Goal: Task Accomplishment & Management: Complete application form

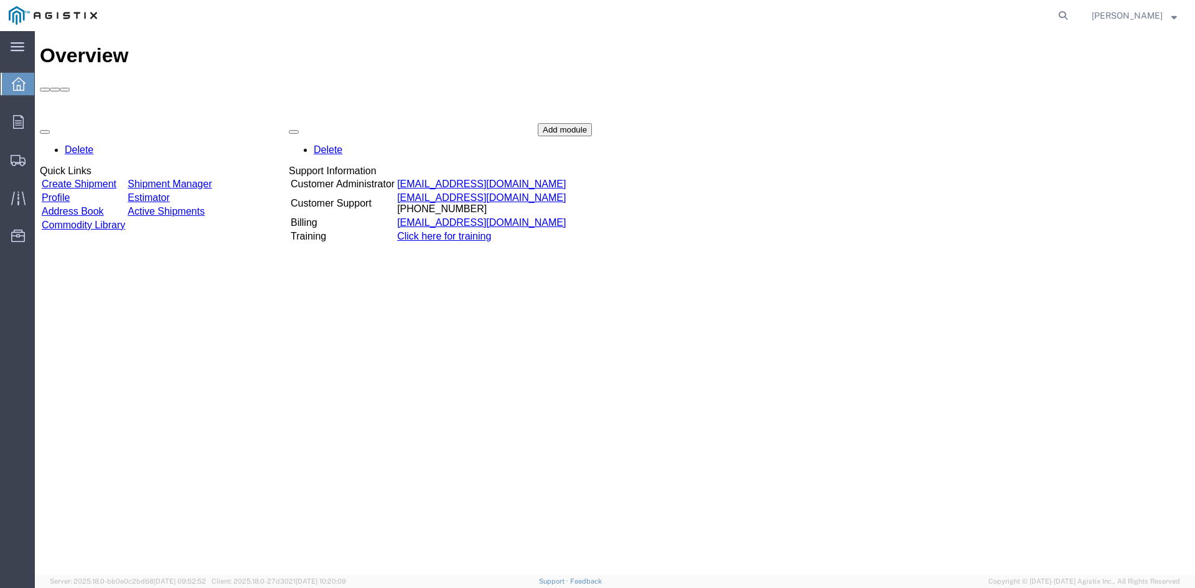
click at [111, 179] on link "Create Shipment" at bounding box center [79, 184] width 75 height 11
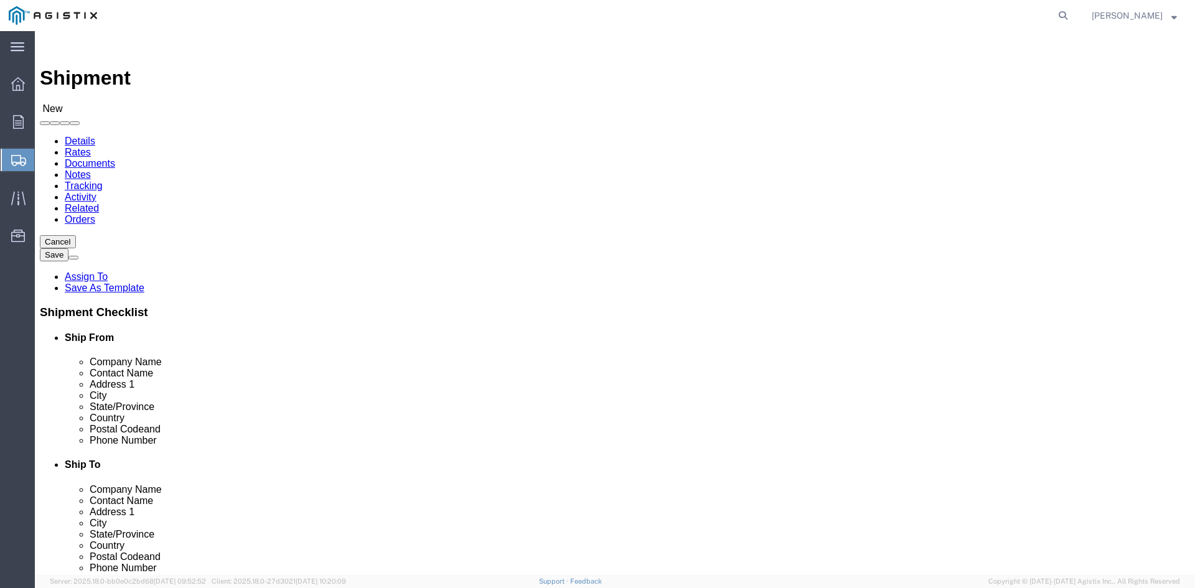
select select
click label "Account"
click select "Select [PERSON_NAME] Insulators LLC PG&E"
select select "9596"
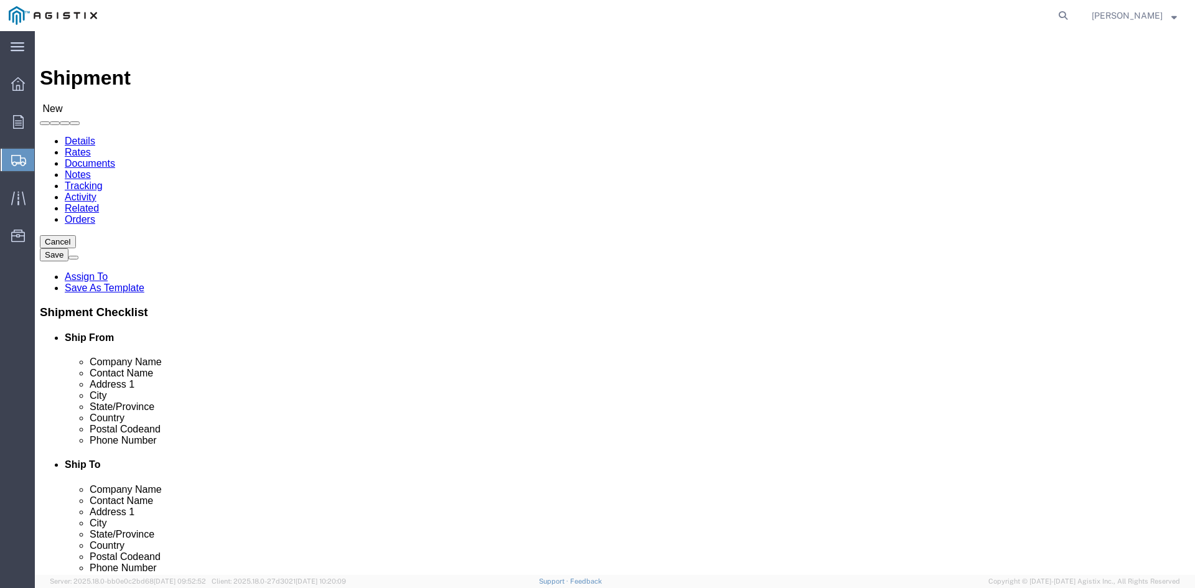
click select "Select [PERSON_NAME] Insulators LLC PG&E"
select select "PURCHORD"
select select
click input "text"
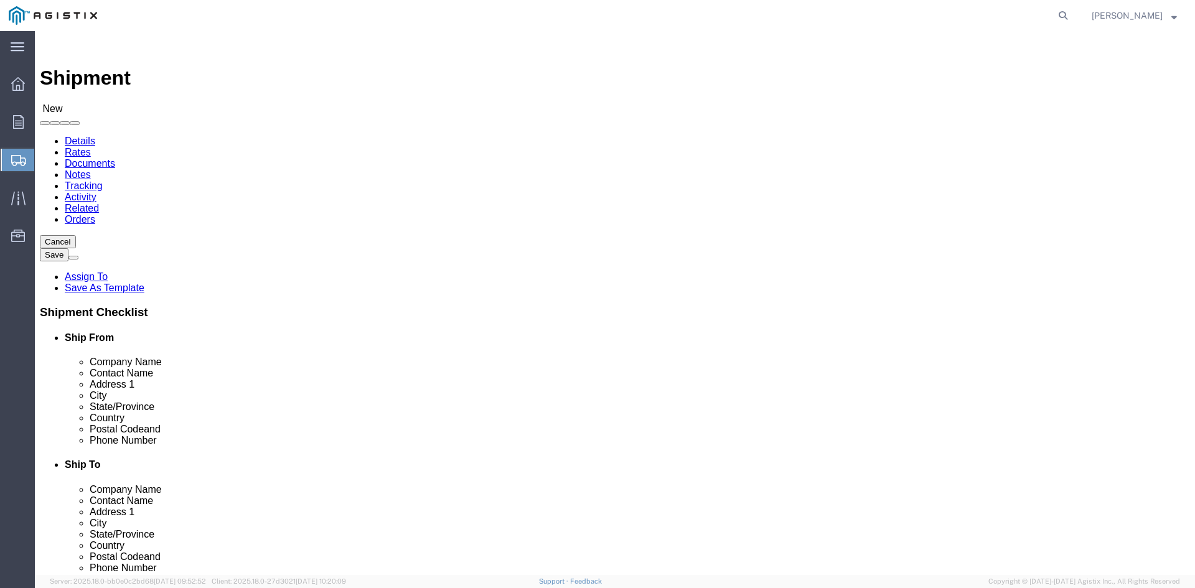
type input "[PERSON_NAME] Insulators LLC"
type input "[PERSON_NAME]"
type input "[STREET_ADDRESS][PERSON_NAME]"
select select
type input "[PERSON_NAME]"
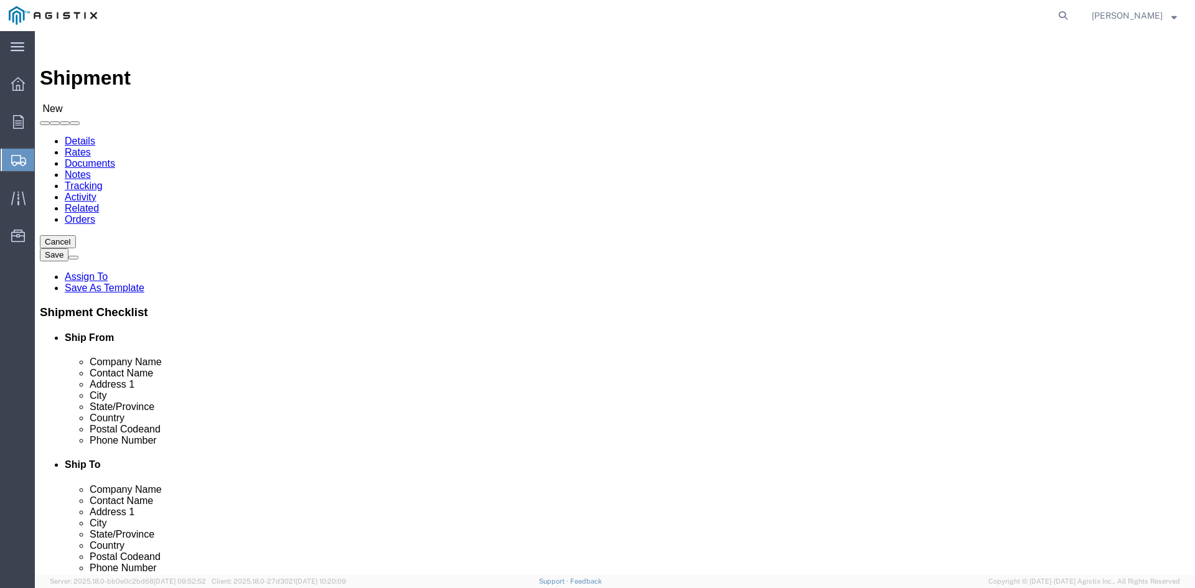
scroll to position [333, 0]
select select
select select "NY"
click input "text"
type input "14482"
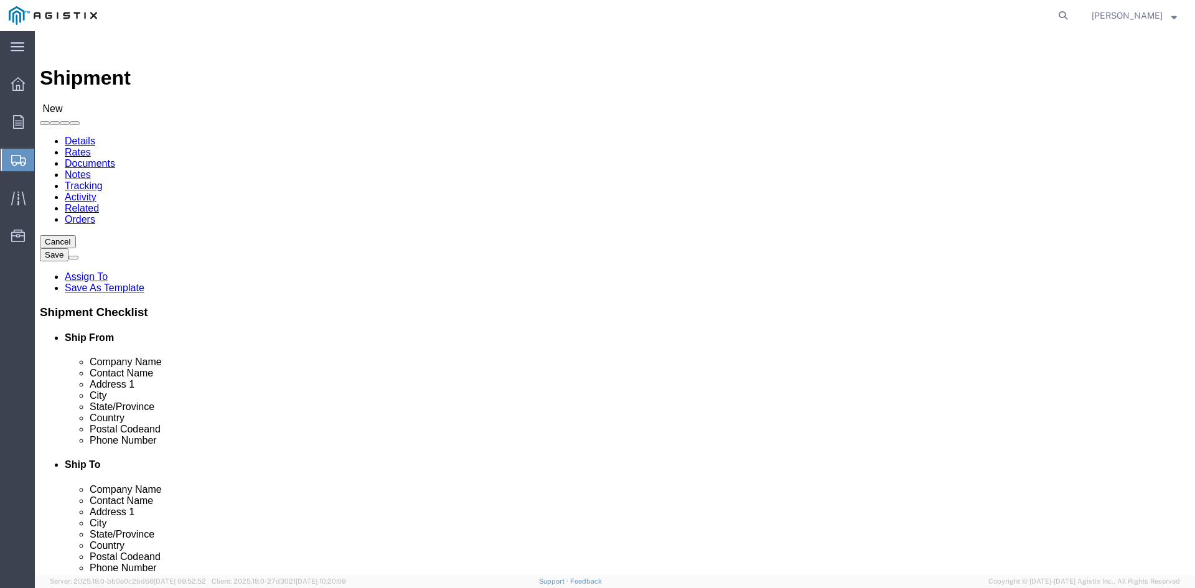
select select
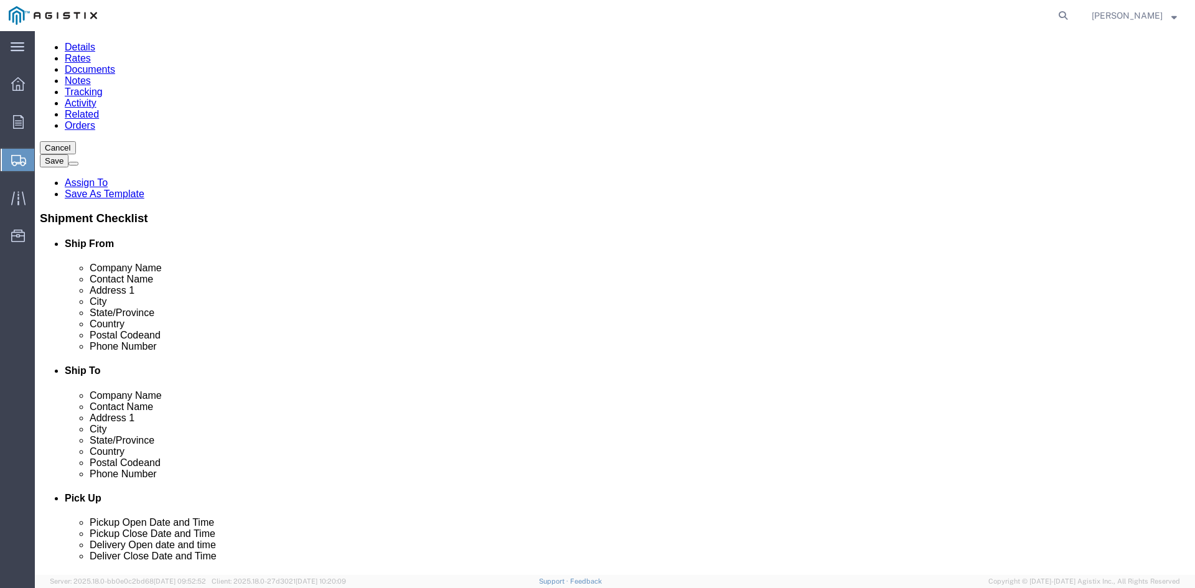
scroll to position [0, 0]
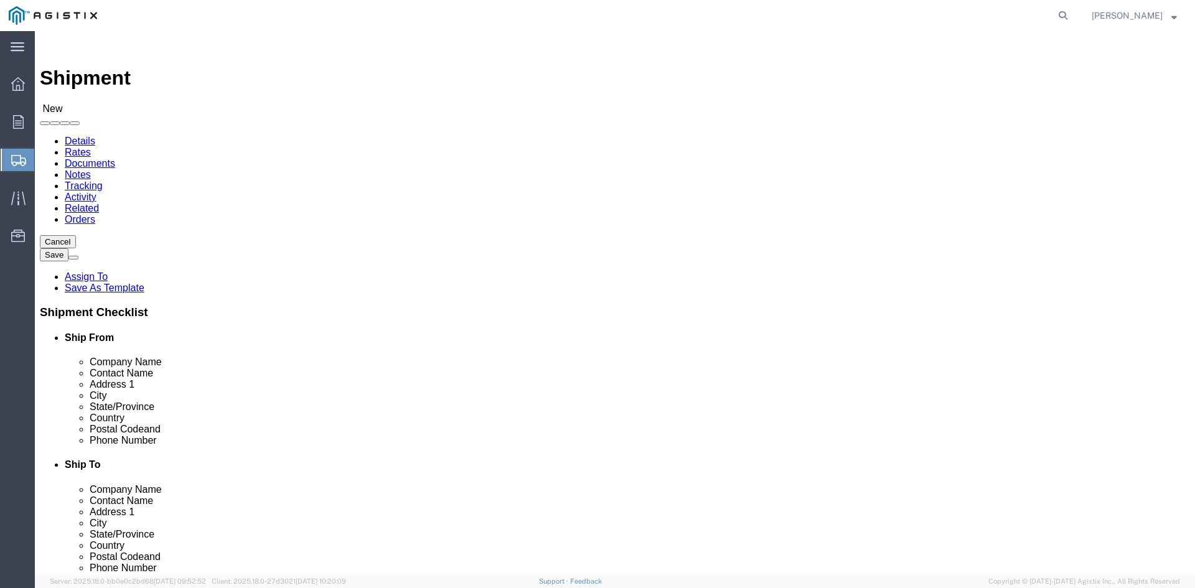
type input "[PHONE_NUMBER]"
click select "Select All Others [GEOGRAPHIC_DATA] [GEOGRAPHIC_DATA] [GEOGRAPHIC_DATA] [GEOGRA…"
select select "23082"
click select "Select All Others [GEOGRAPHIC_DATA] [GEOGRAPHIC_DATA] [GEOGRAPHIC_DATA] [GEOGRA…"
drag, startPoint x: 644, startPoint y: 195, endPoint x: 644, endPoint y: 188, distance: 6.9
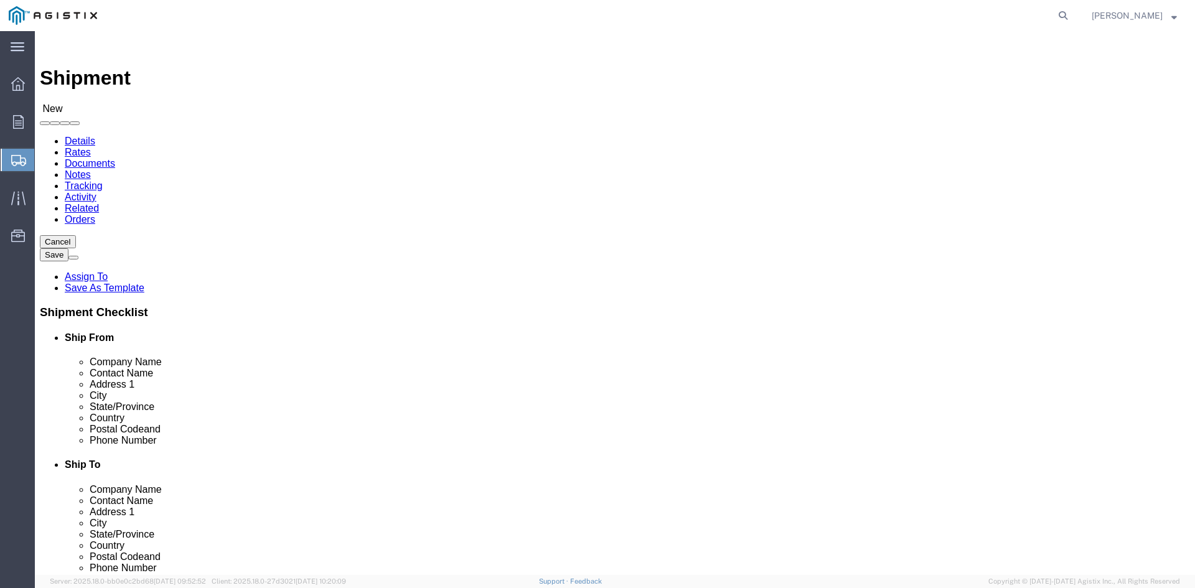
click div "Location Select All Others [GEOGRAPHIC_DATA] [GEOGRAPHIC_DATA] [GEOGRAPHIC_DATA…"
click select "Select All Others [GEOGRAPHIC_DATA] [GEOGRAPHIC_DATA] [GEOGRAPHIC_DATA] [GEOGRA…"
drag, startPoint x: 634, startPoint y: 342, endPoint x: 642, endPoint y: 337, distance: 8.6
click input "text"
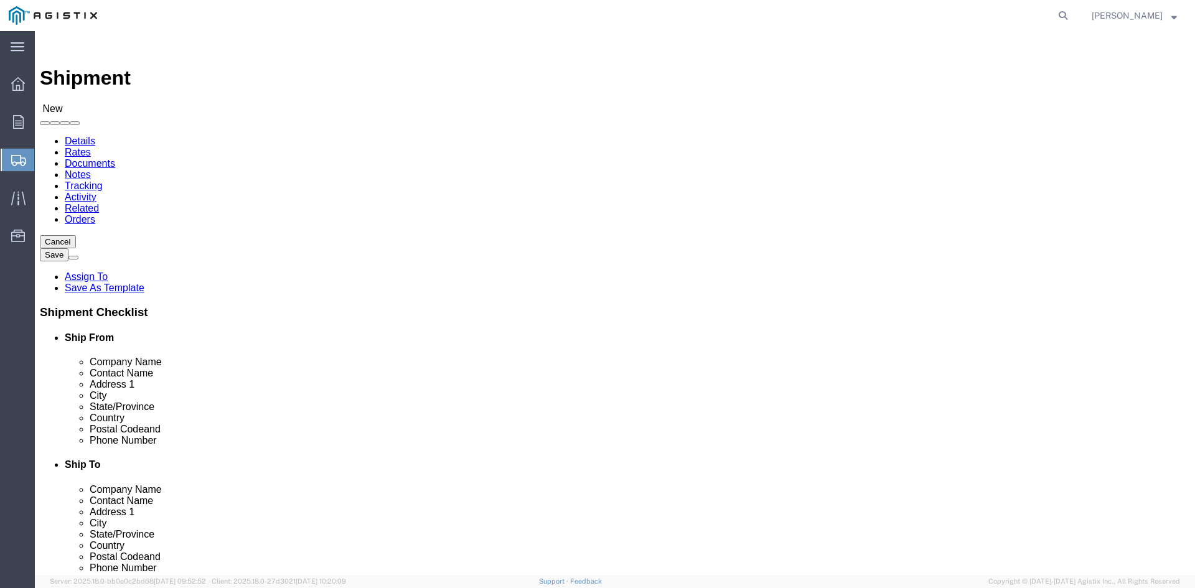
type input "GC ,Grid MMaint & Const"
type input "[PERSON_NAME]"
type input "[STREET_ADDRESS]"
select select
type input "[GEOGRAPHIC_DATA]"
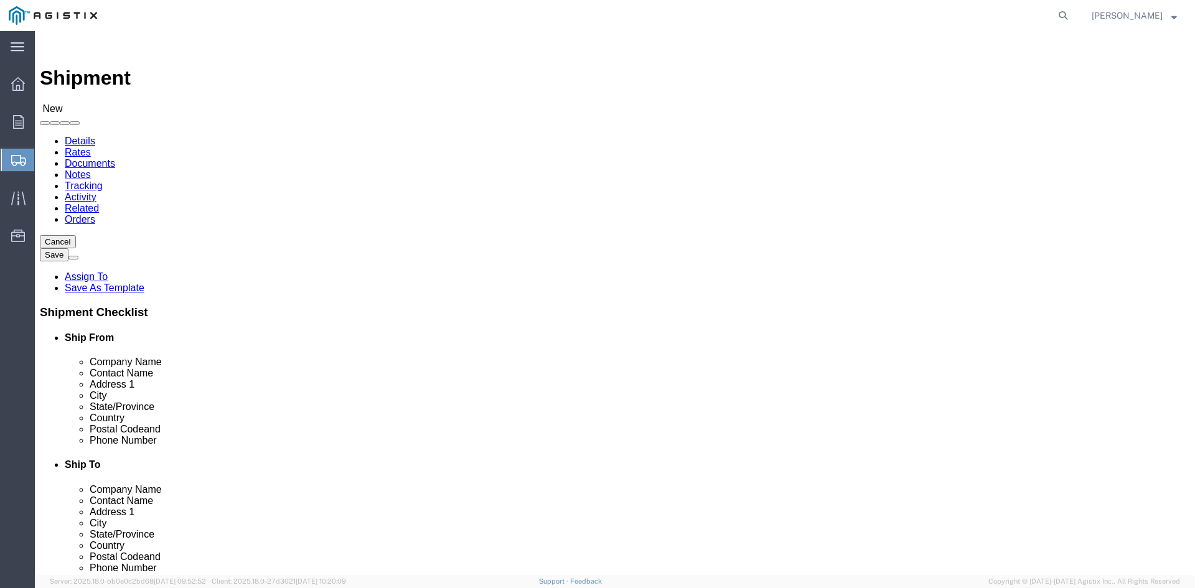
select select
type input "C"
select select
select select "CA"
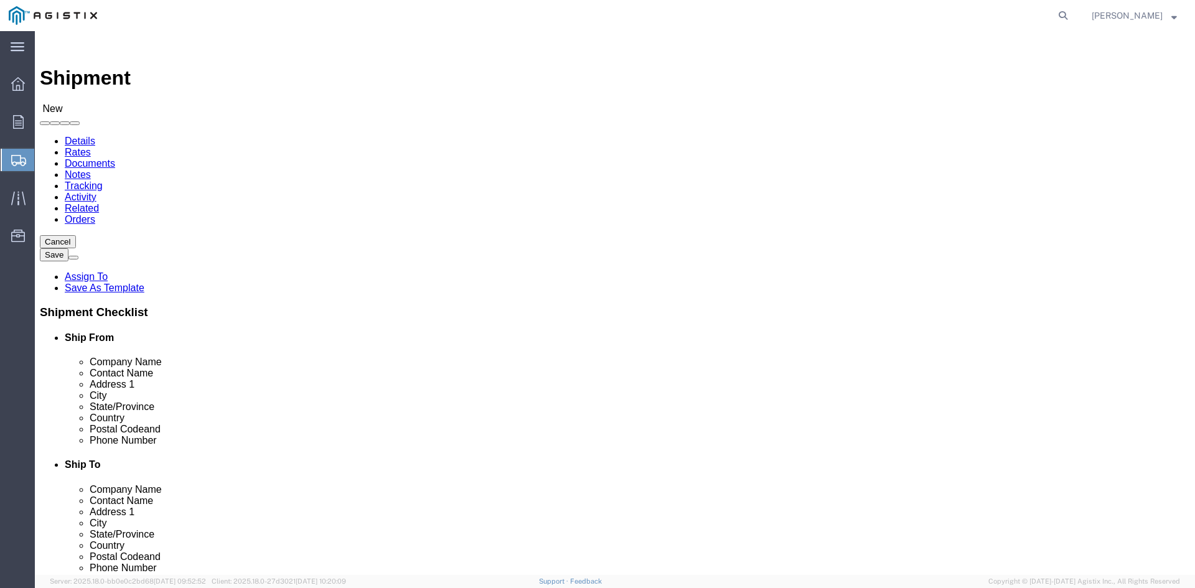
click input "Postal Code"
type input "93725"
select select
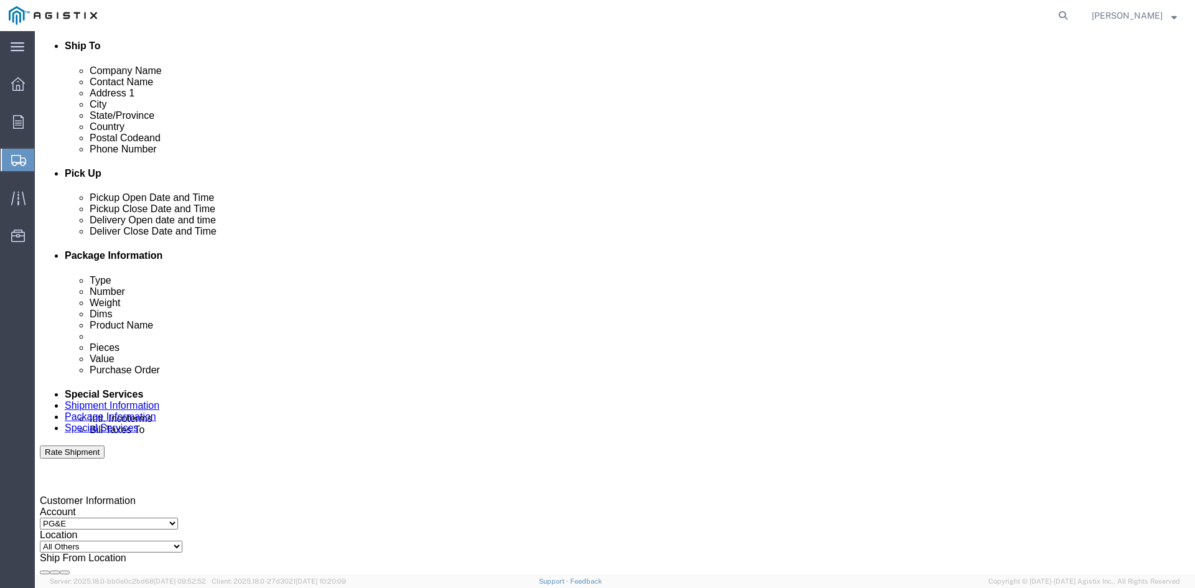
scroll to position [426, 0]
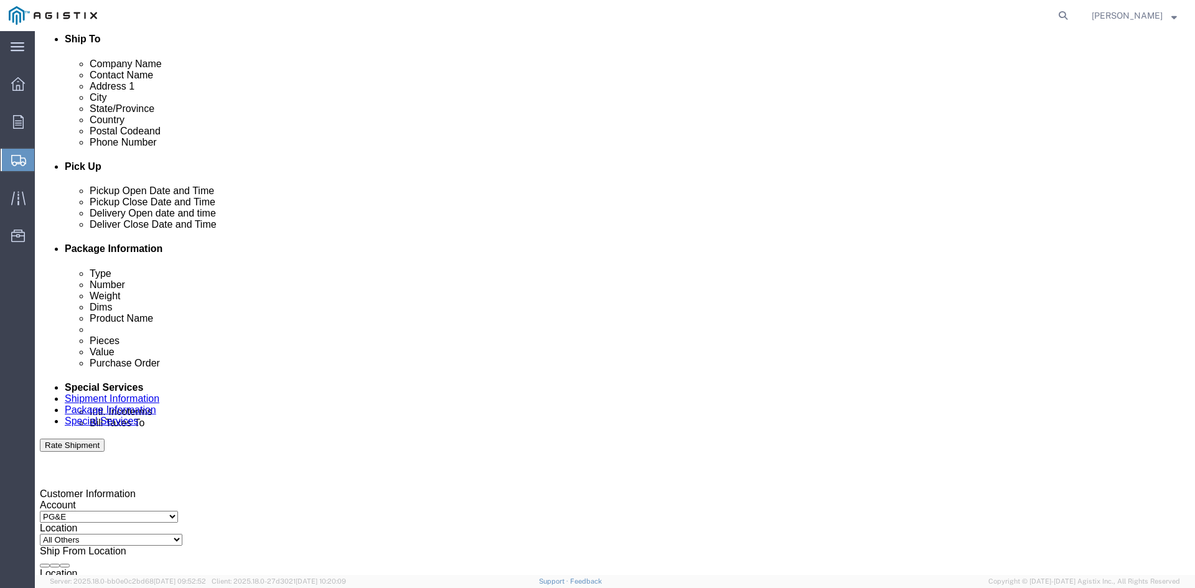
type input "[PHONE_NUMBER]"
click div
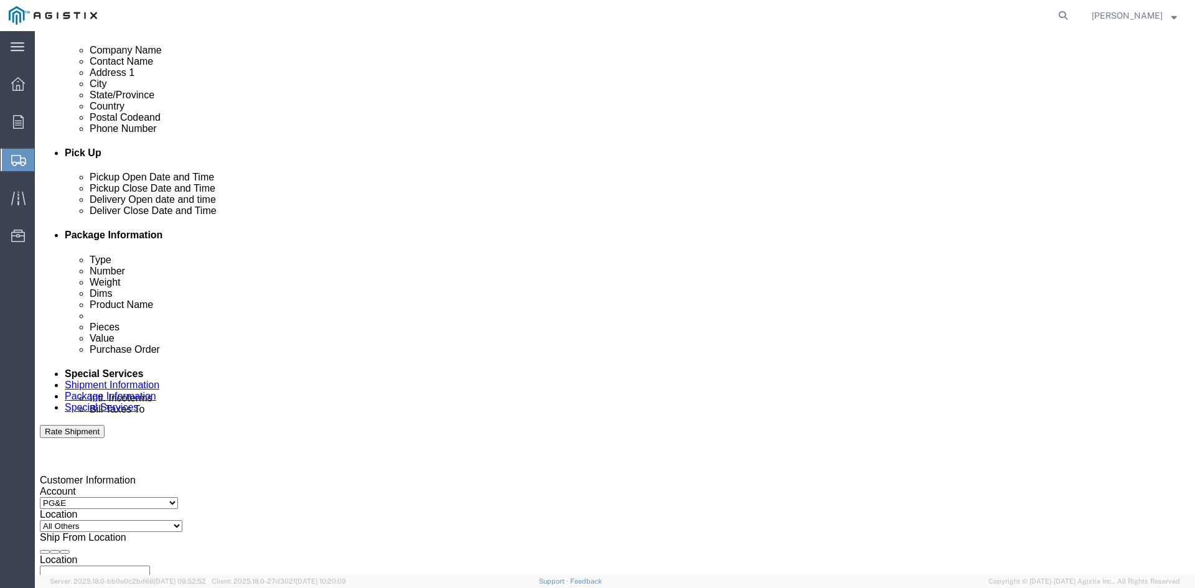
drag, startPoint x: 621, startPoint y: 534, endPoint x: 629, endPoint y: 513, distance: 22.7
click button "Apply"
click icon
click button
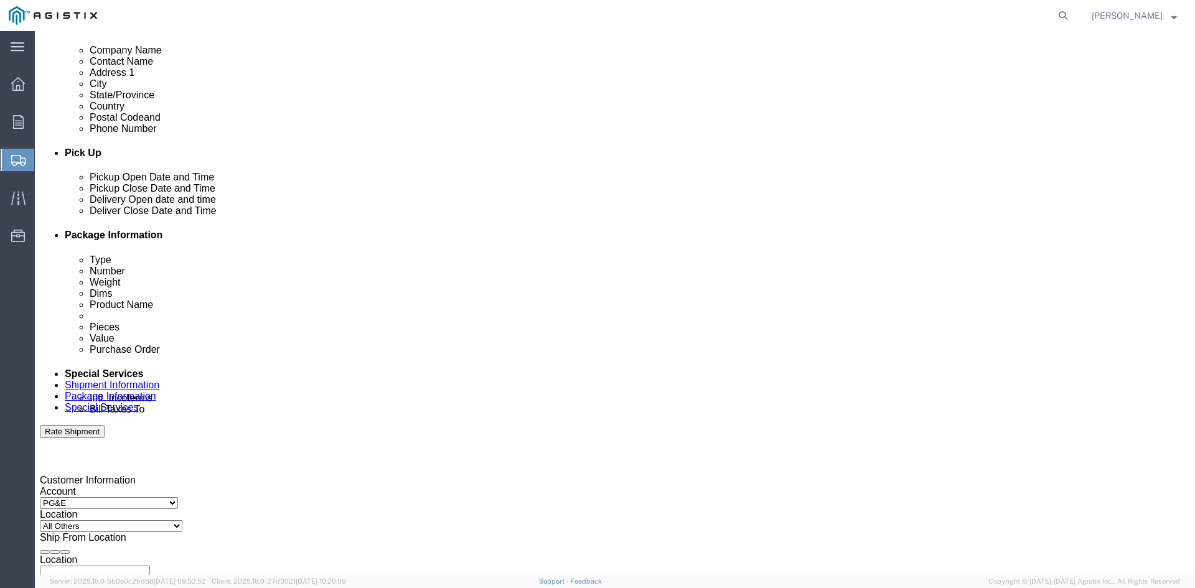
click div
click input "11:00 AM"
click input "3:00 AM"
type input "3:00 PM"
click button "Apply"
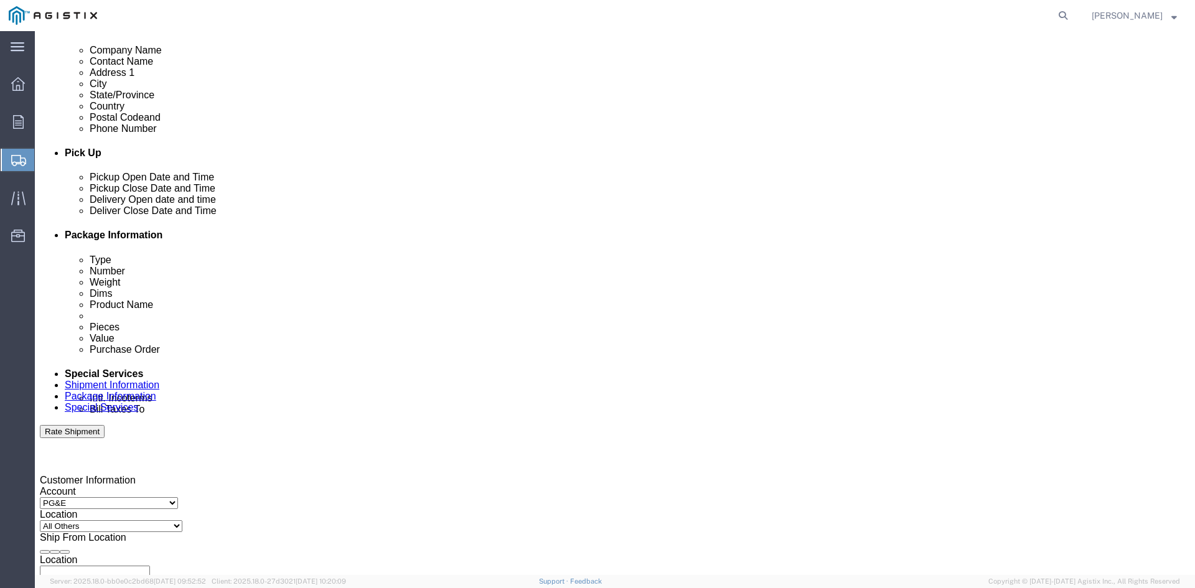
click input "text"
type input "2701209112"
click select "Select Account Type Activity ID Airline Appointment Number ASN Batch Request # …"
drag, startPoint x: 369, startPoint y: 491, endPoint x: 372, endPoint y: 483, distance: 8.7
click div "Shipping Mode (Optional)"
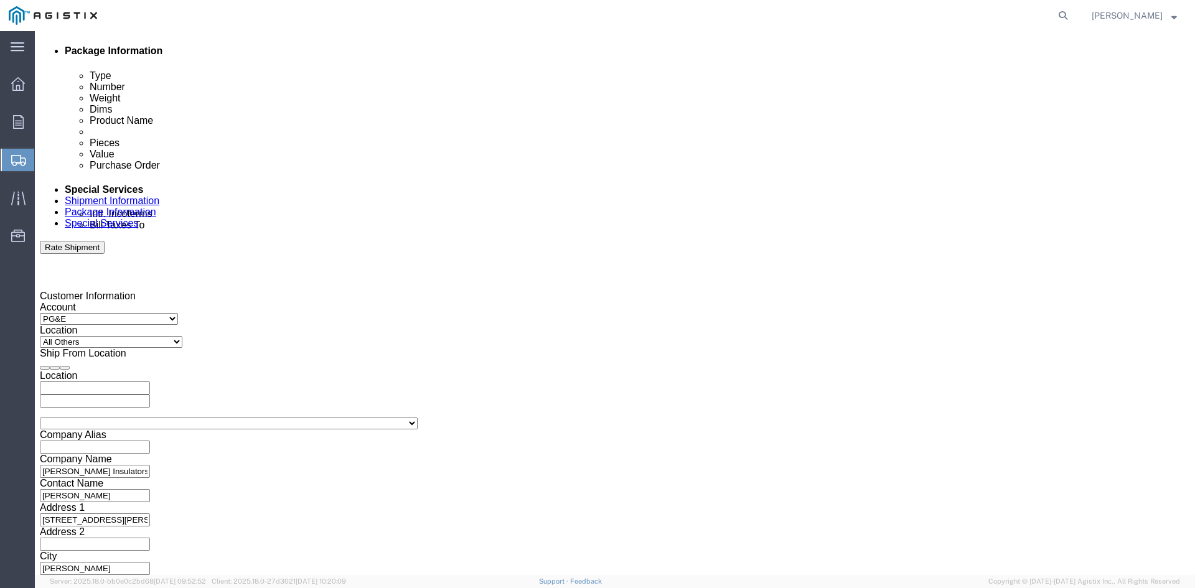
scroll to position [624, 0]
click select "Select Air Less than Truckload Multi-Leg Ocean Freight Rail Small Parcel Truckl…"
select select "LTL"
click select "Select Air Less than Truckload Multi-Leg Ocean Freight Rail Small Parcel Truckl…"
click select "Select Straight Truck"
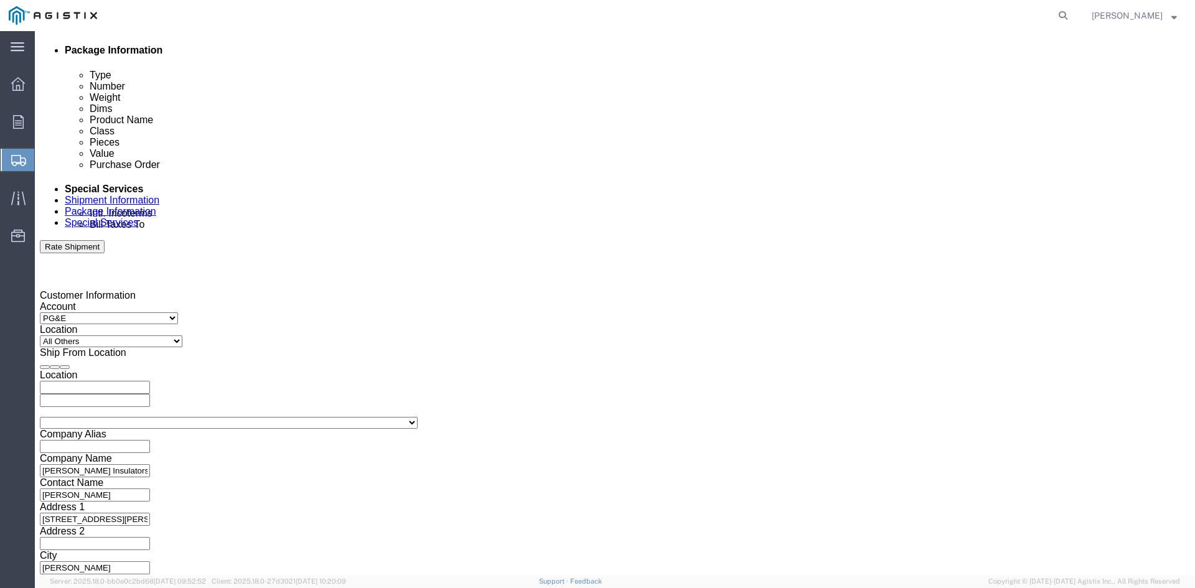
select select "STTR"
click select "Select Straight Truck"
click button "Continue"
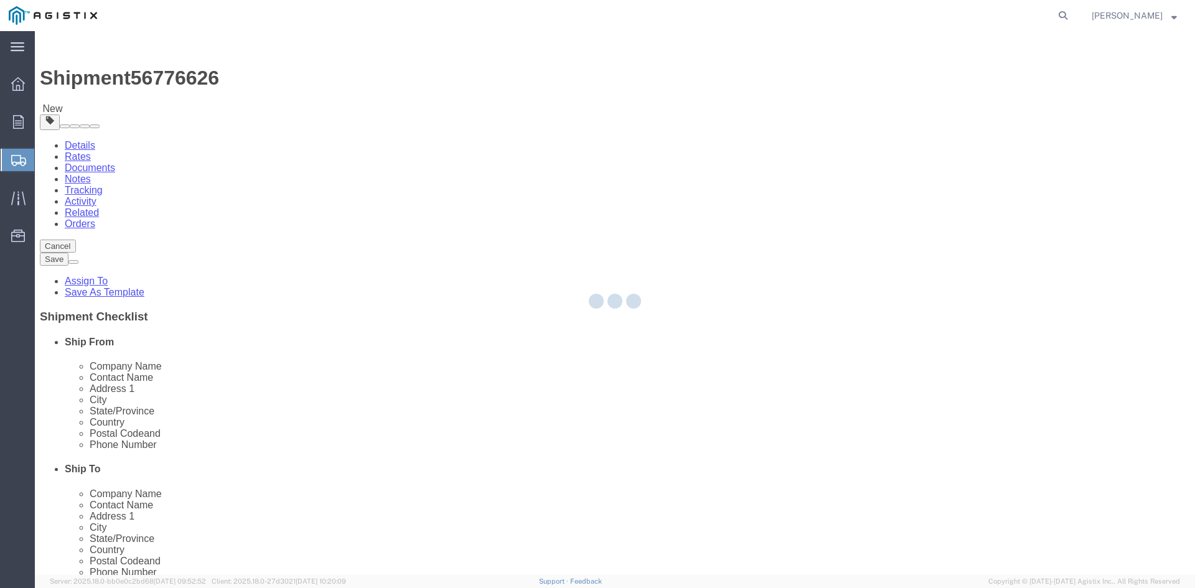
select select "CBOX"
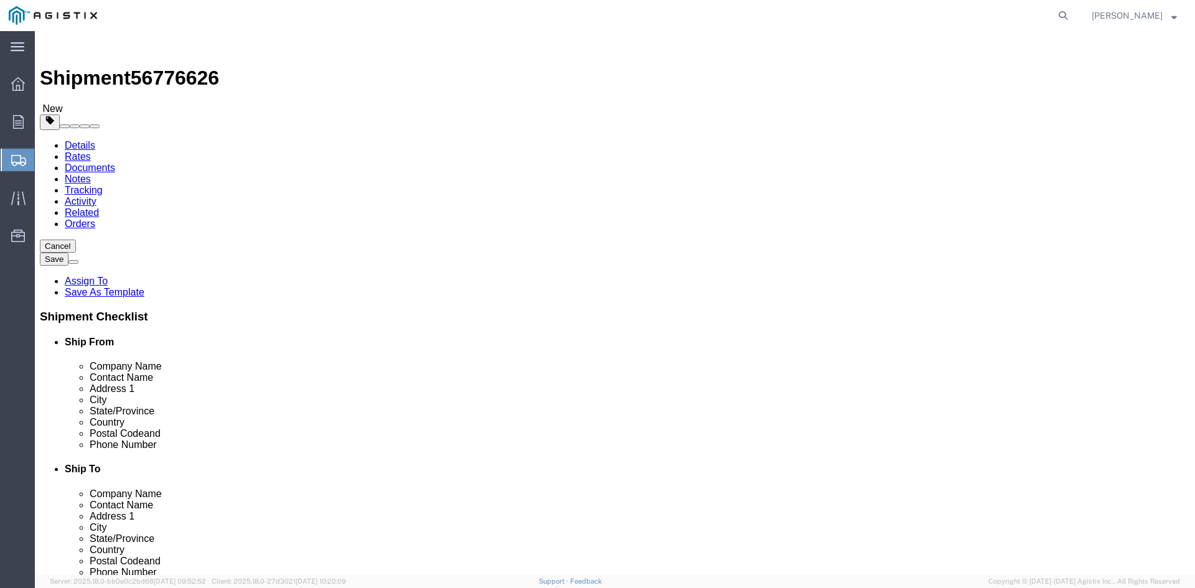
click input "text"
type input "49"
type input "40"
type input "2455"
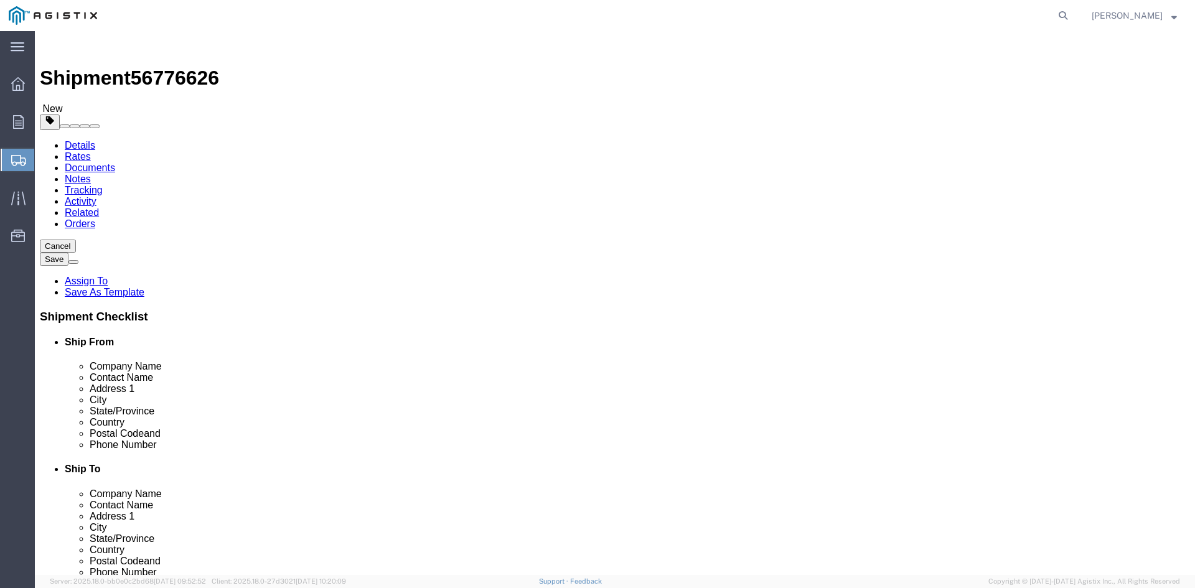
click link "Add Content"
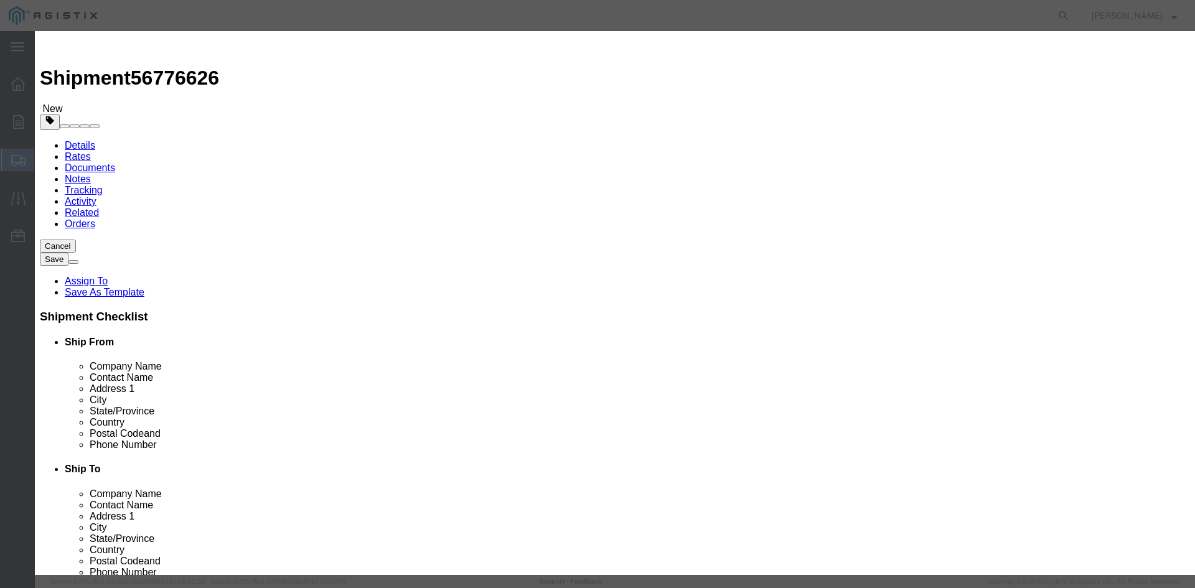
click input "text"
type input "Sta Post RG"
type input "50"
type input "15607.50"
select select "USD"
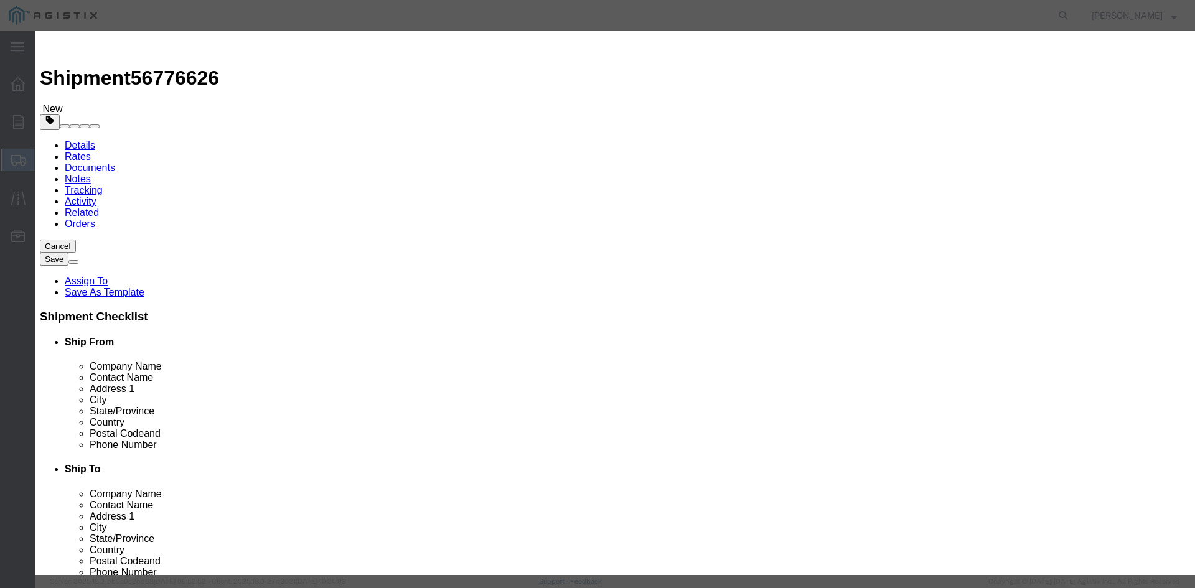
select select "60"
click button "Save & Close"
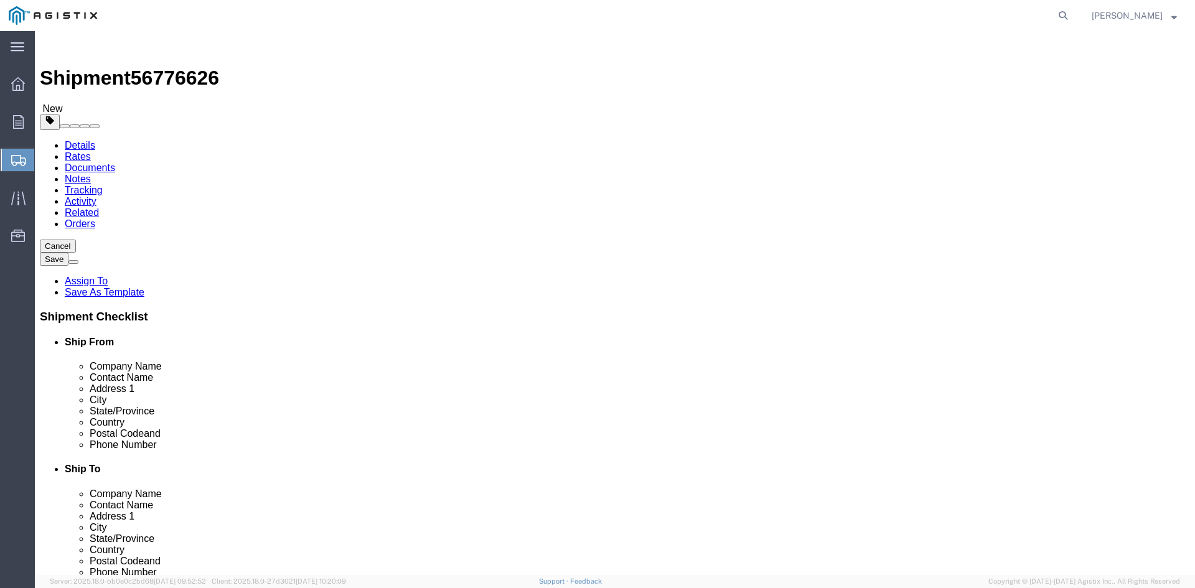
click button "Continue"
click button "Rate Shipment"
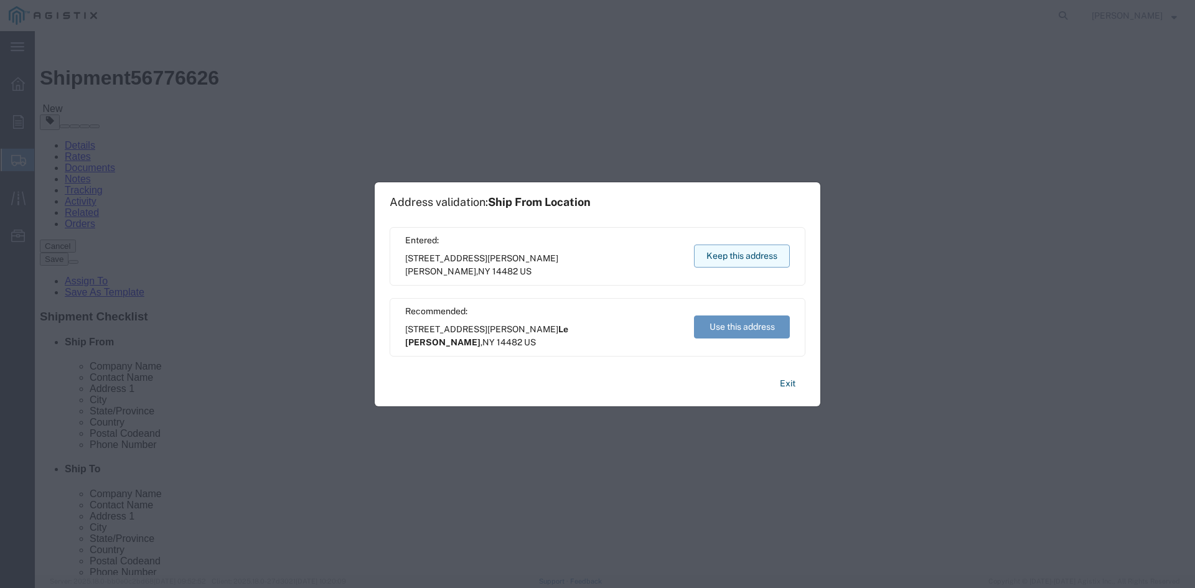
click at [720, 256] on button "Keep this address" at bounding box center [742, 256] width 96 height 23
